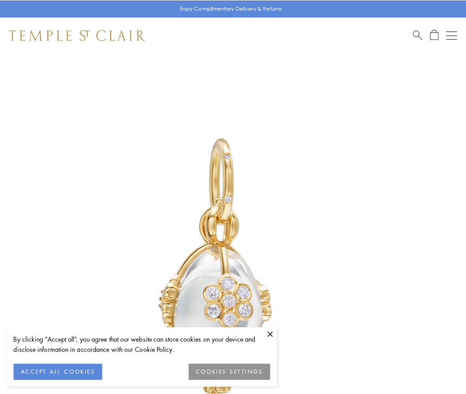
scroll to position [22, 0]
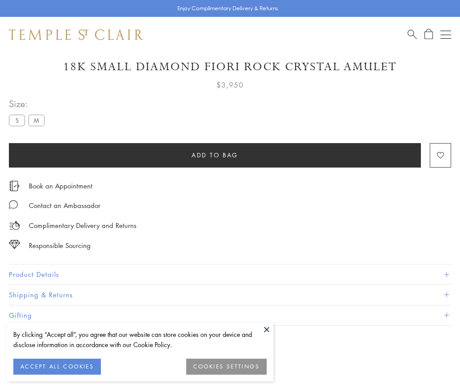
click at [214, 155] on span "Add to bag" at bounding box center [214, 155] width 47 height 10
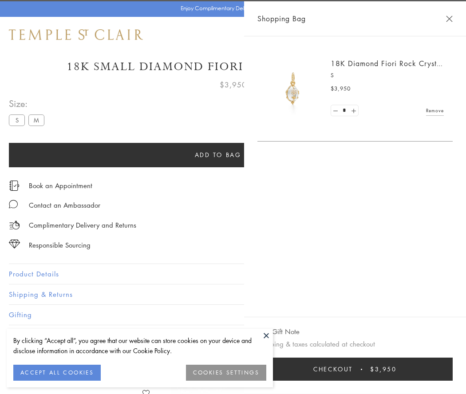
click at [445, 369] on button "Checkout $3,950" at bounding box center [355, 369] width 195 height 23
